Goal: Check status

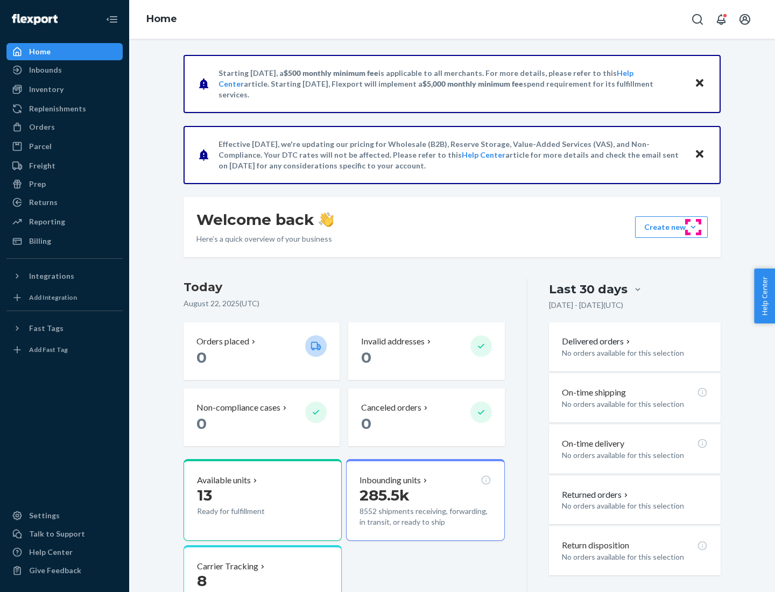
click at [693, 227] on button "Create new Create new inbound Create new order Create new product" at bounding box center [671, 227] width 73 height 22
click at [45, 70] on div "Inbounds" at bounding box center [45, 70] width 33 height 11
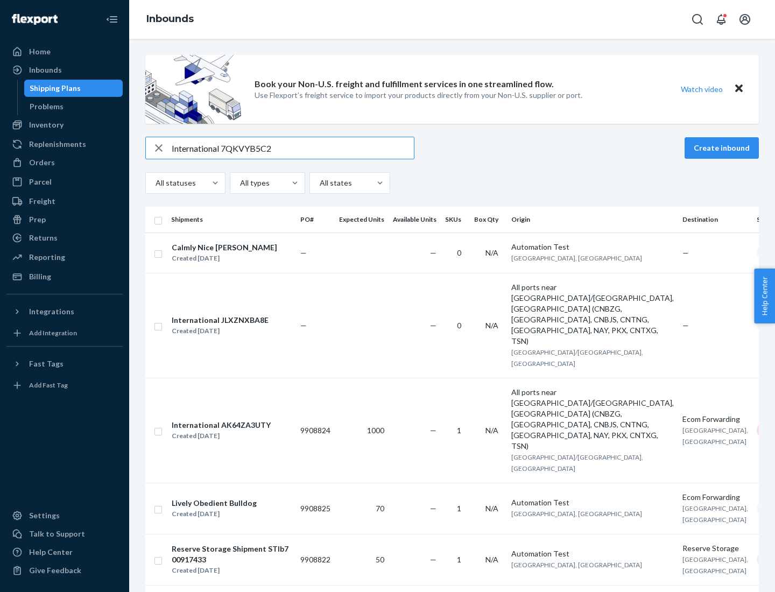
type input "International 7QKVYB5C29"
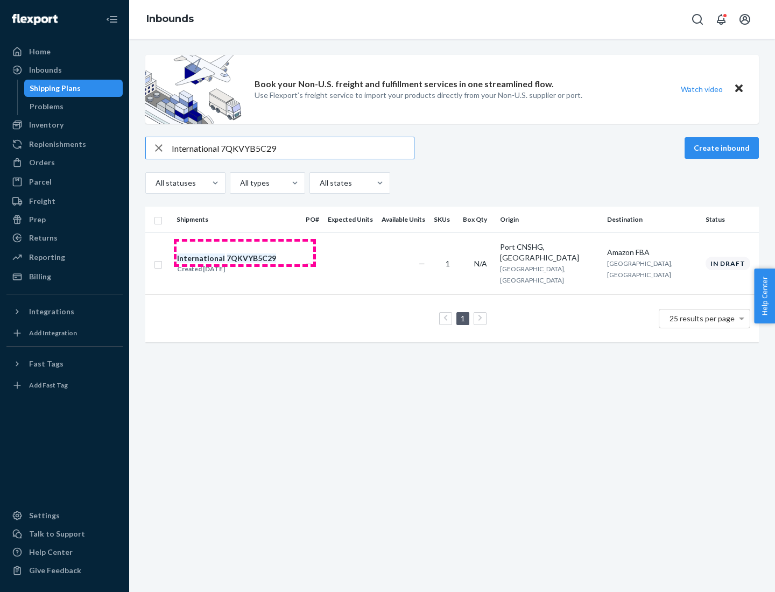
click at [245, 264] on div "Created [DATE]" at bounding box center [226, 269] width 99 height 11
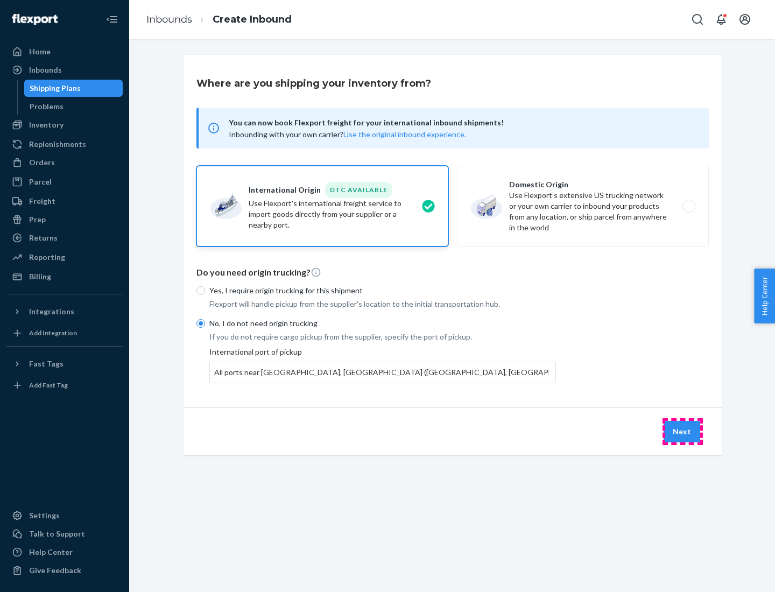
click at [682, 431] on button "Next" at bounding box center [682, 432] width 37 height 22
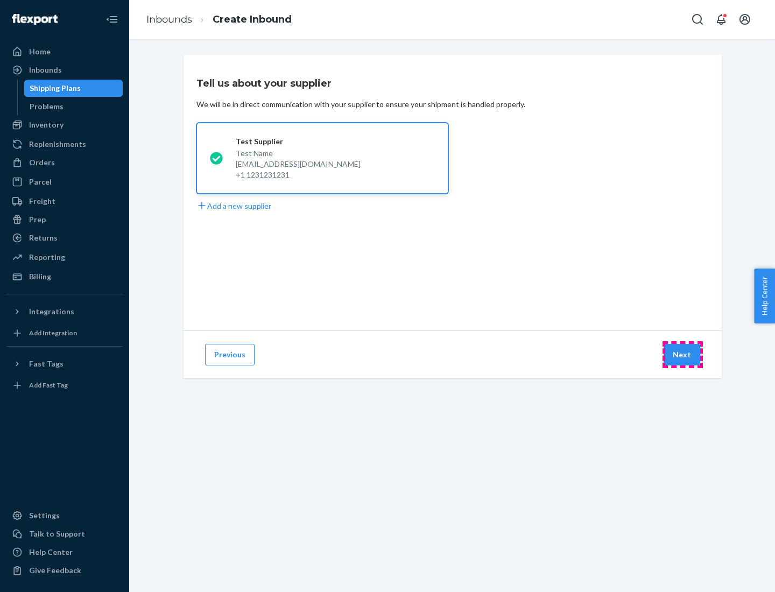
click at [682, 355] on button "Next" at bounding box center [682, 355] width 37 height 22
